Goal: Navigation & Orientation: Understand site structure

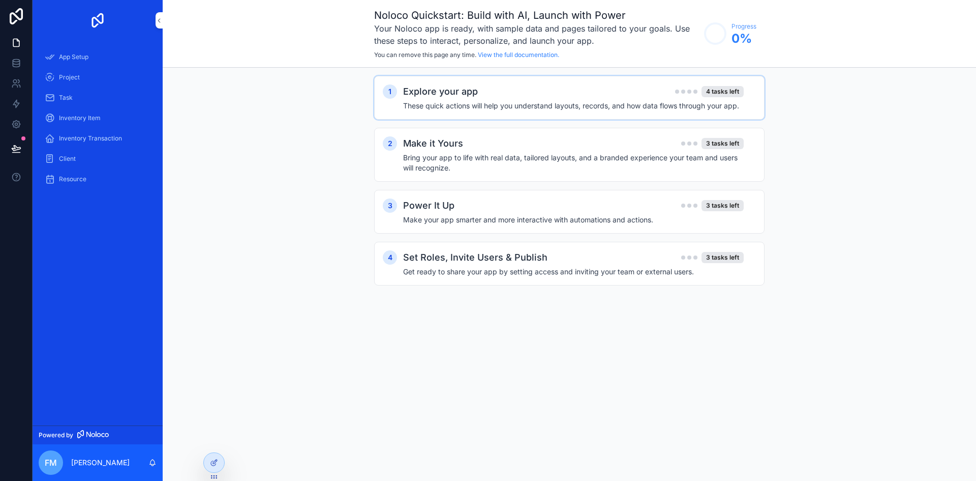
click at [543, 102] on h4 "These quick actions will help you understand layouts, records, and how data flo…" at bounding box center [573, 106] width 341 height 10
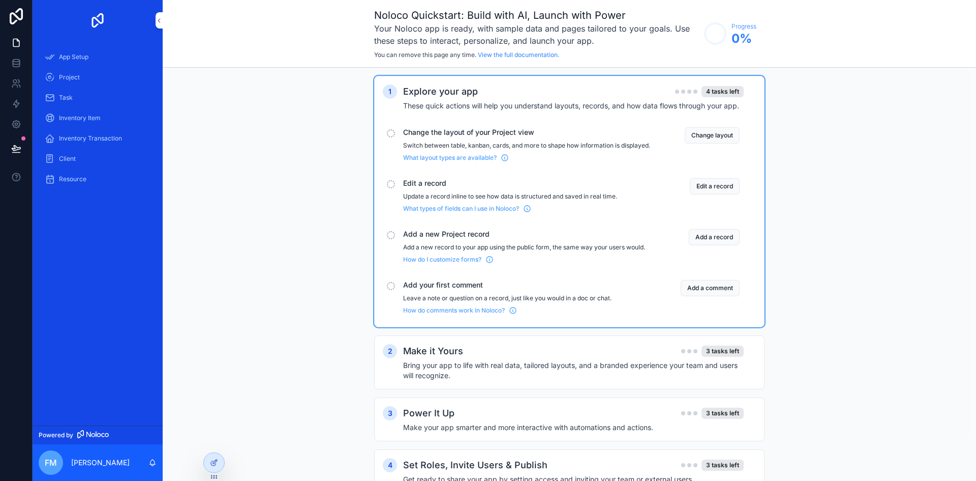
drag, startPoint x: 471, startPoint y: 92, endPoint x: 448, endPoint y: 92, distance: 23.4
click at [471, 92] on h2 "Explore your app" at bounding box center [440, 91] width 75 height 14
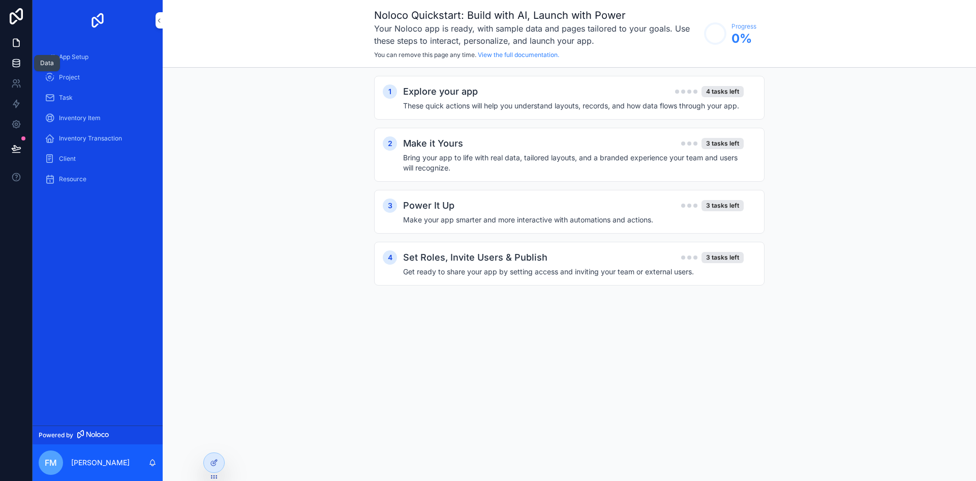
click at [16, 65] on icon at bounding box center [16, 63] width 7 height 4
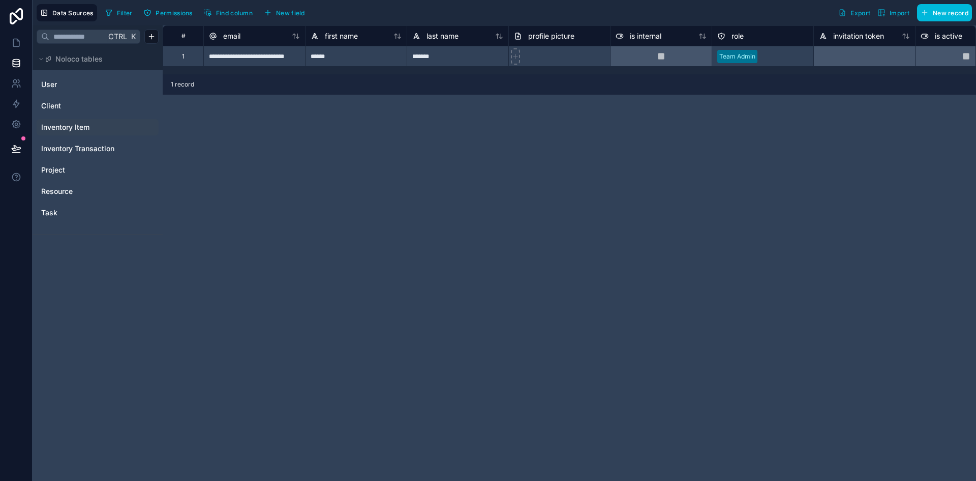
click at [88, 121] on div "Inventory Item" at bounding box center [98, 127] width 122 height 16
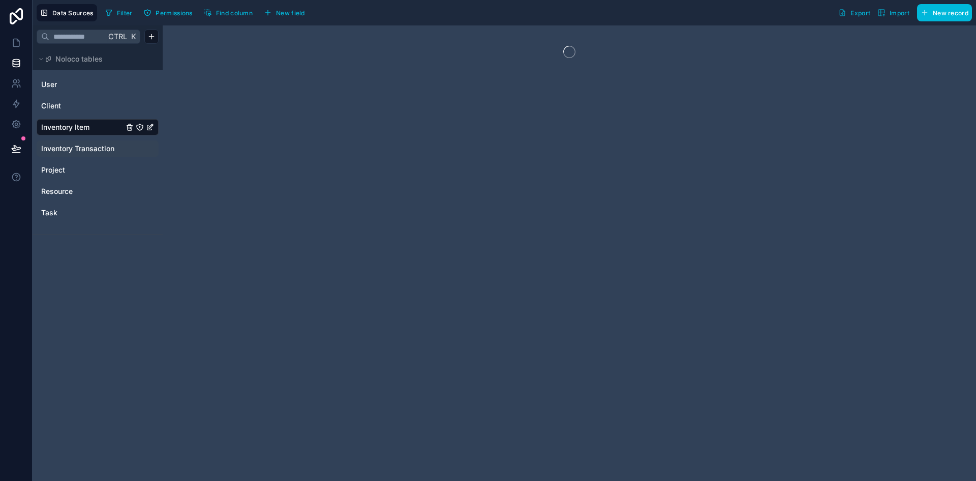
click at [90, 149] on span "Inventory Transaction" at bounding box center [77, 148] width 73 height 10
click at [82, 169] on link "Project" at bounding box center [82, 170] width 82 height 10
